Goal: Information Seeking & Learning: Learn about a topic

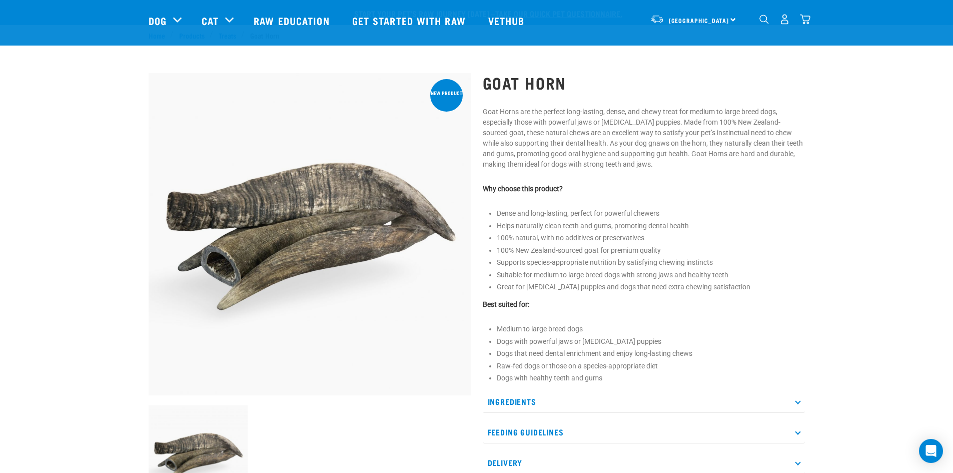
scroll to position [250, 0]
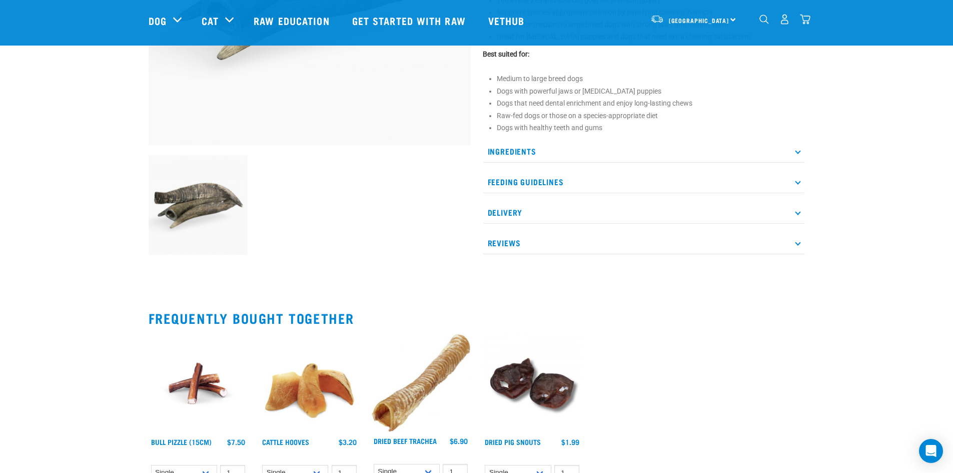
click at [561, 154] on p "Ingredients" at bounding box center [644, 151] width 322 height 23
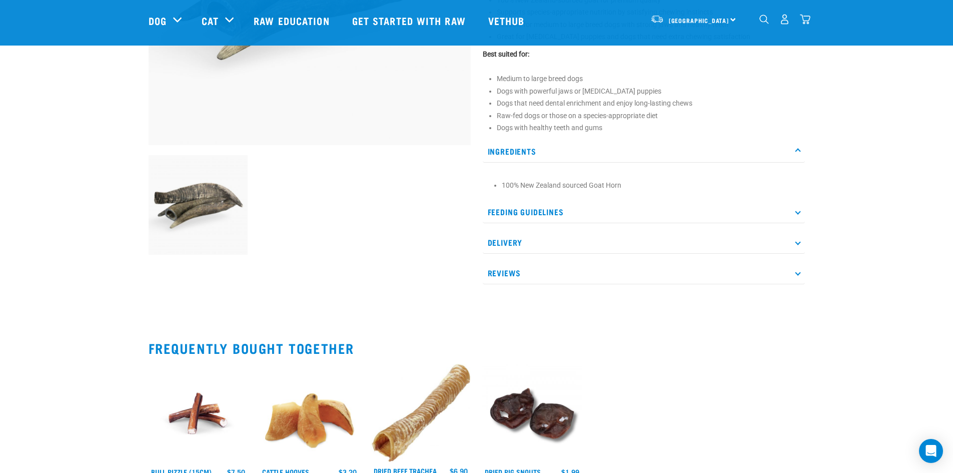
click at [560, 215] on p "Feeding Guidelines" at bounding box center [644, 212] width 322 height 23
